Goal: Task Accomplishment & Management: Manage account settings

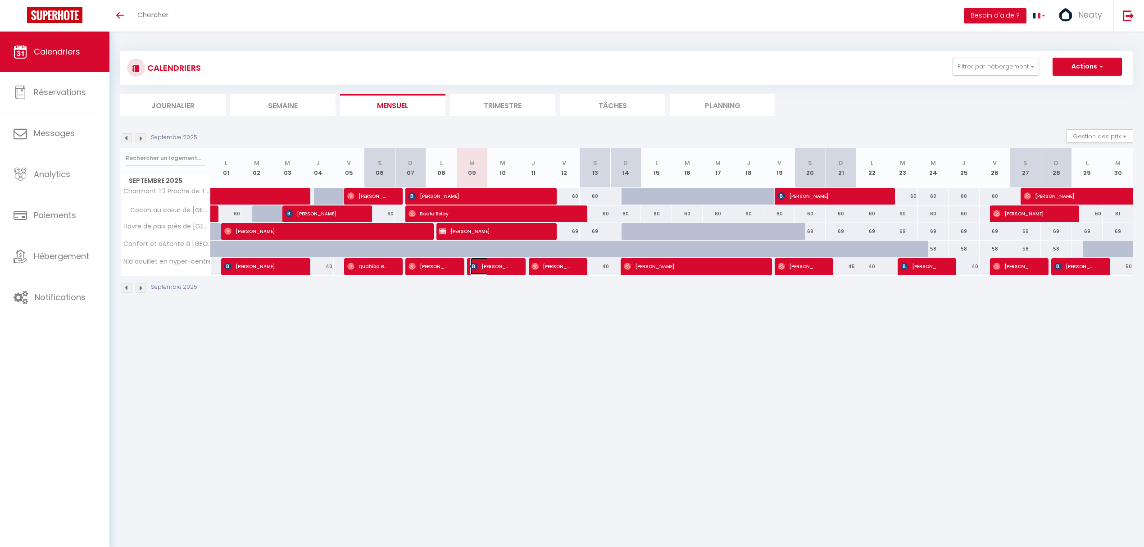
click at [484, 262] on span "[PERSON_NAME]" at bounding box center [490, 266] width 41 height 17
select select "OK"
select select "KO"
select select "0"
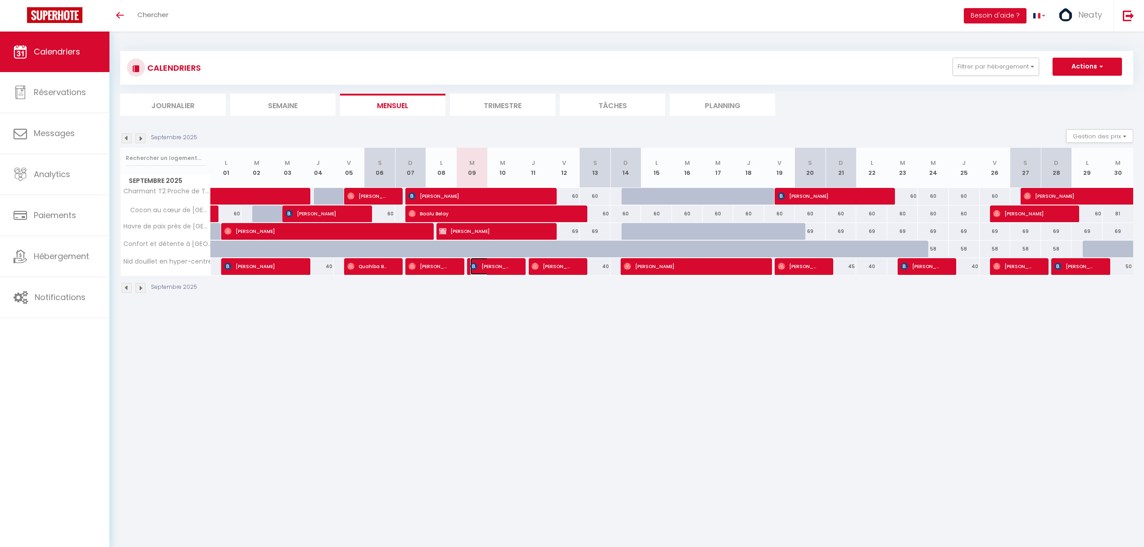
select select "1"
select select
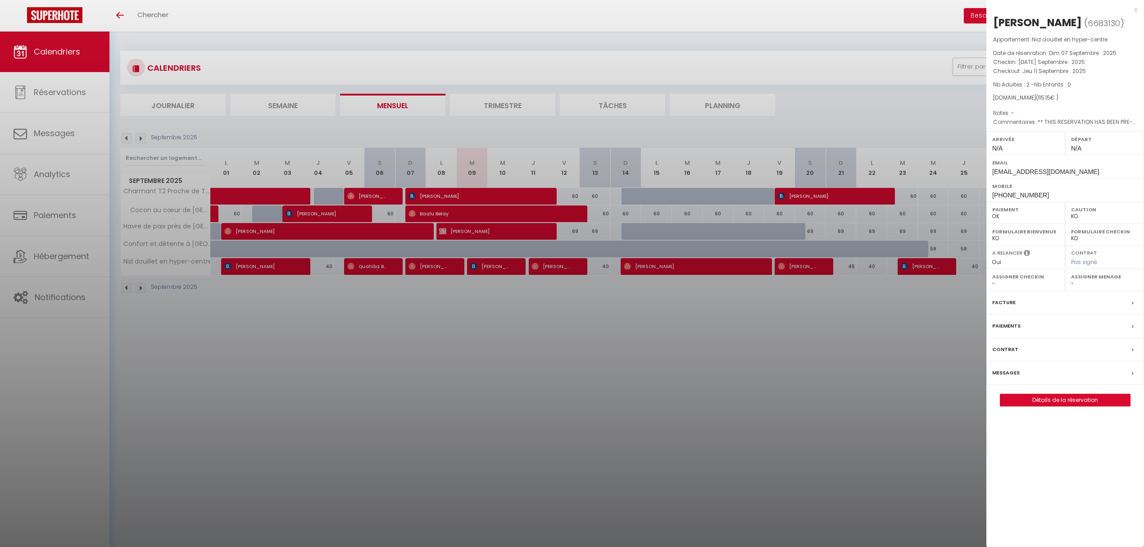
click at [457, 265] on div at bounding box center [572, 273] width 1144 height 547
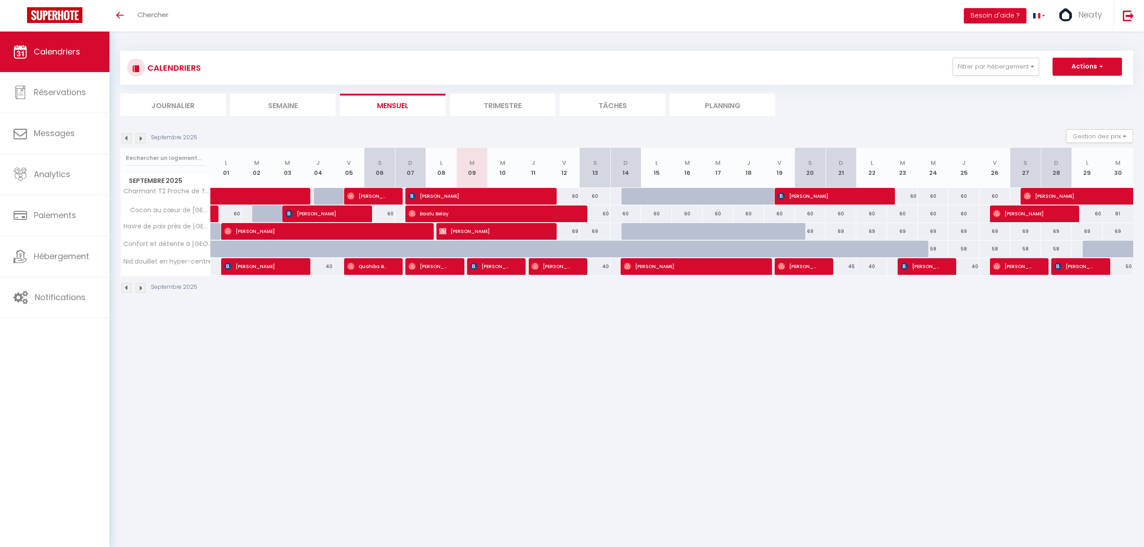
click at [457, 265] on div at bounding box center [449, 266] width 31 height 17
click at [445, 268] on span "[PERSON_NAME]" at bounding box center [428, 266] width 41 height 17
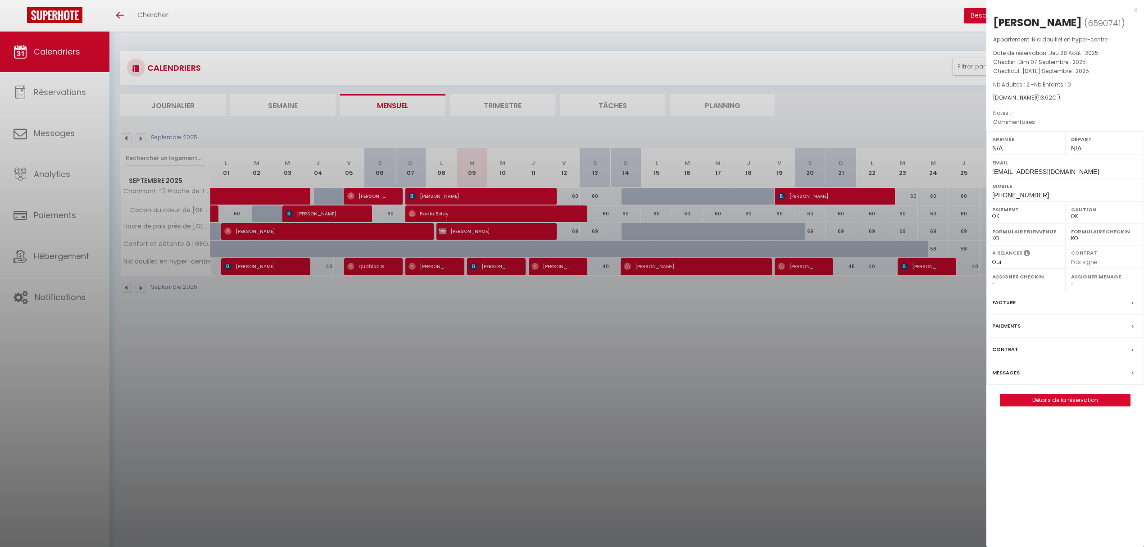
click at [449, 271] on div at bounding box center [572, 273] width 1144 height 547
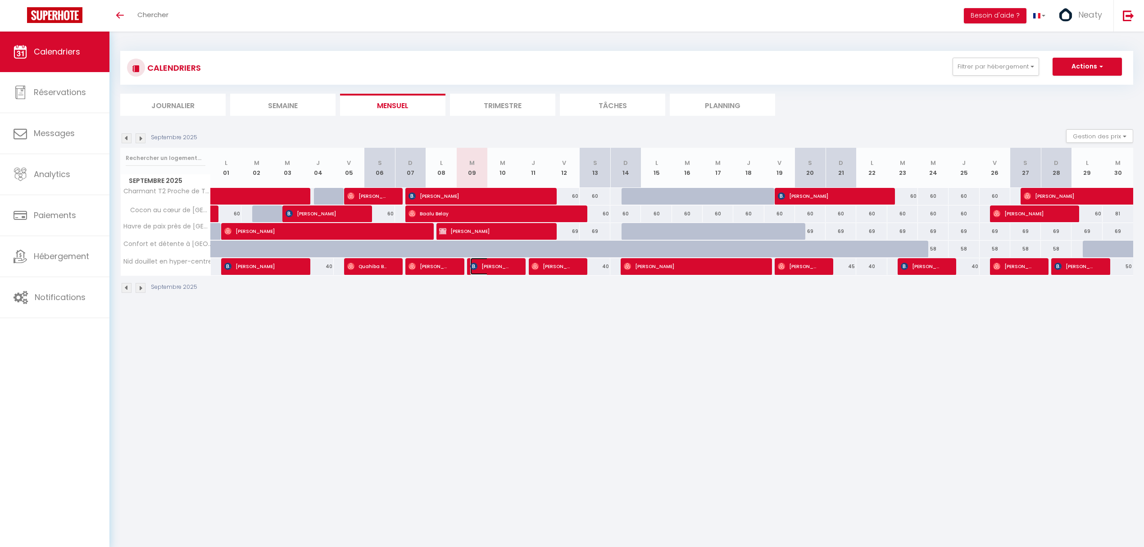
click at [493, 267] on span "[PERSON_NAME]" at bounding box center [490, 266] width 41 height 17
select select "KO"
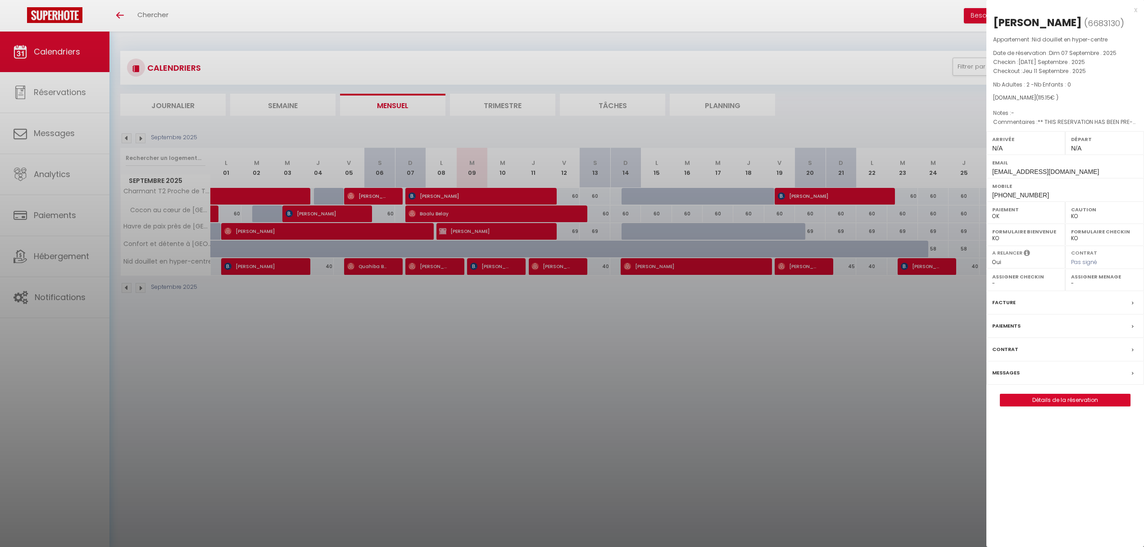
click at [759, 330] on label "Messages" at bounding box center [1005, 372] width 27 height 9
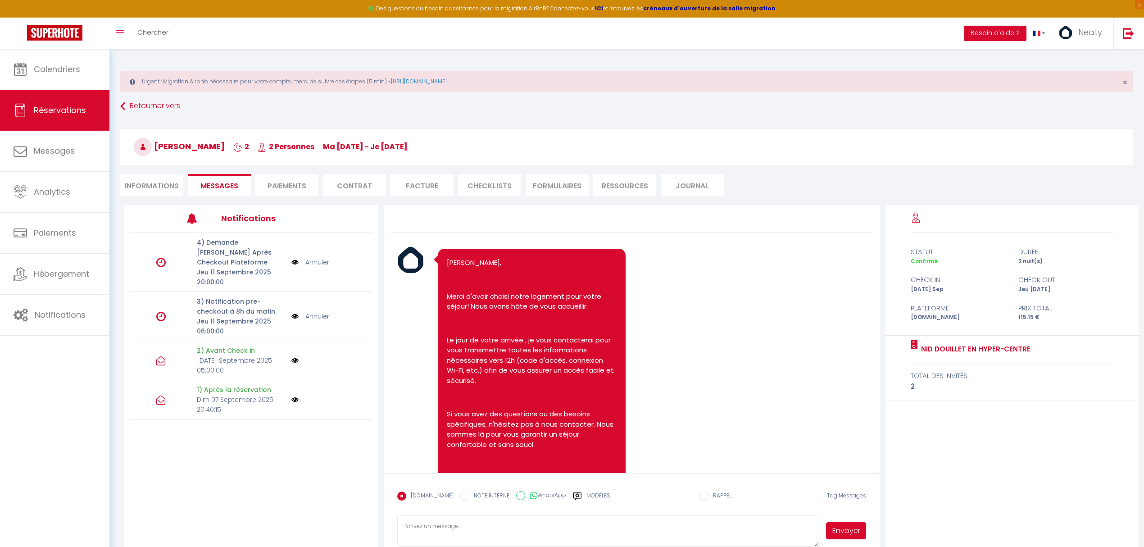
scroll to position [551, 0]
